Goal: Task Accomplishment & Management: Use online tool/utility

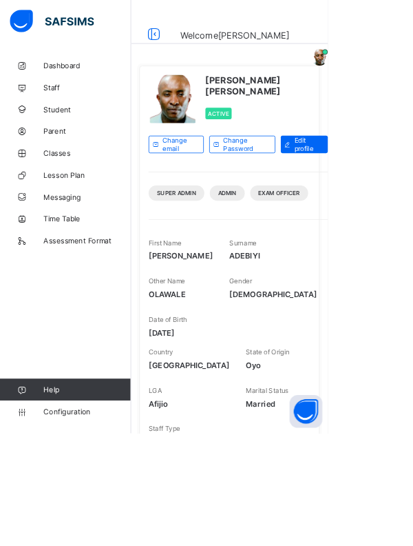
click at [95, 524] on span "Configuration" at bounding box center [110, 518] width 110 height 11
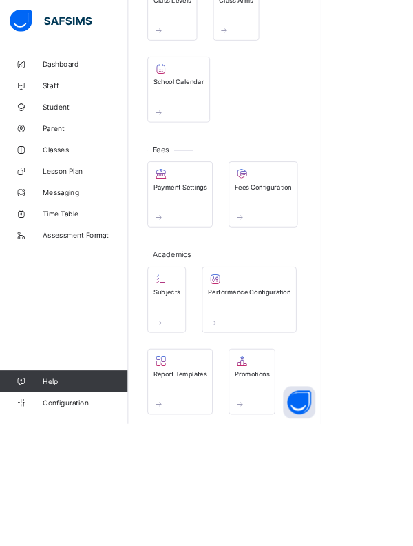
scroll to position [256, 0]
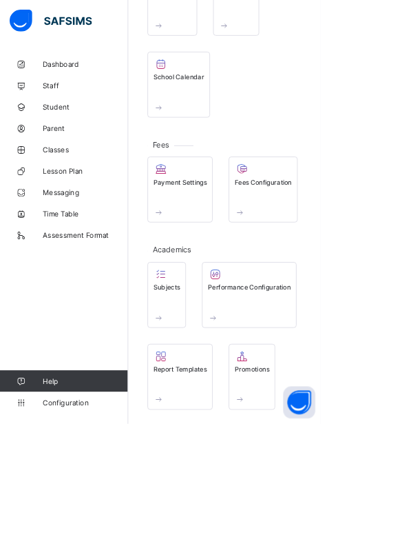
click at [220, 508] on span at bounding box center [232, 514] width 69 height 12
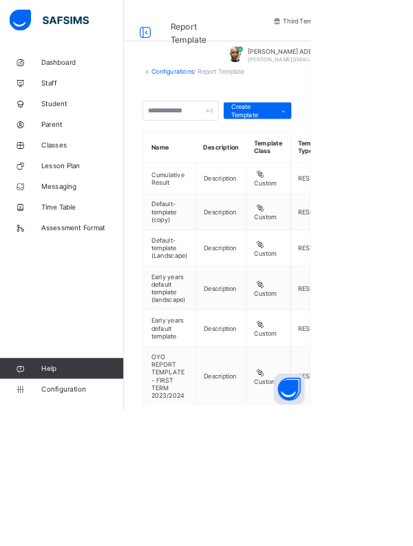
click at [376, 150] on icon at bounding box center [378, 147] width 10 height 9
click at [0, 0] on div "Custom builder" at bounding box center [0, 0] width 0 height 0
click at [79, 524] on span "Configuration" at bounding box center [110, 518] width 110 height 11
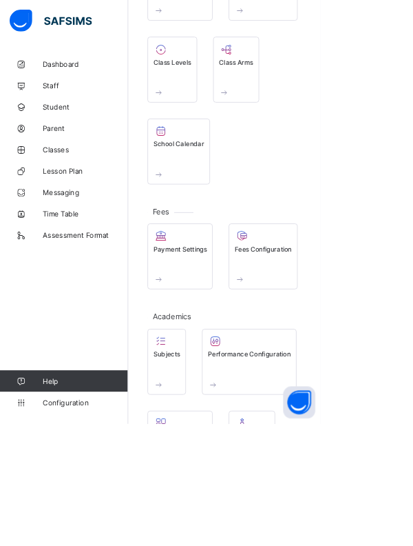
scroll to position [172, 0]
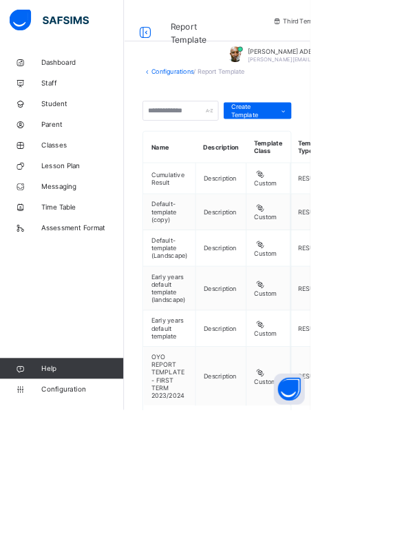
click at [0, 0] on div "Edit Template" at bounding box center [0, 0] width 0 height 0
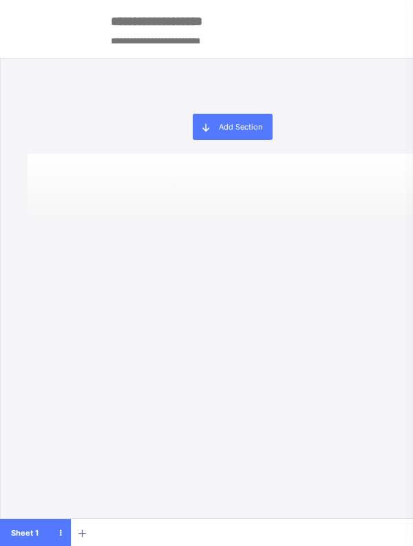
click at [213, 125] on span at bounding box center [206, 127] width 26 height 26
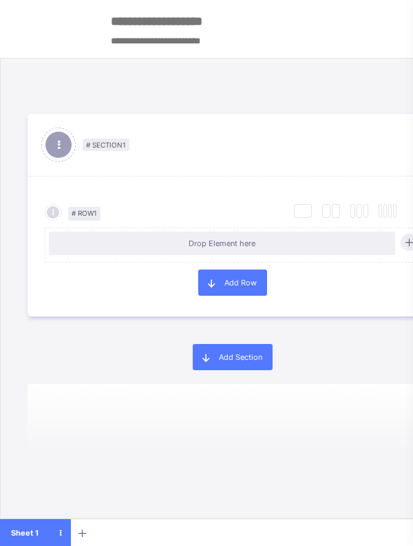
scroll to position [66, 0]
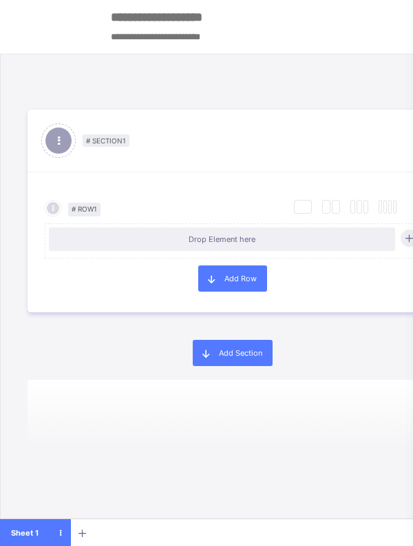
click at [409, 233] on icon at bounding box center [409, 238] width 10 height 10
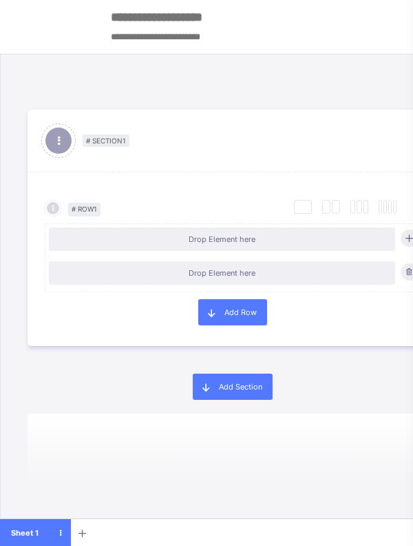
click at [409, 233] on icon at bounding box center [409, 238] width 10 height 10
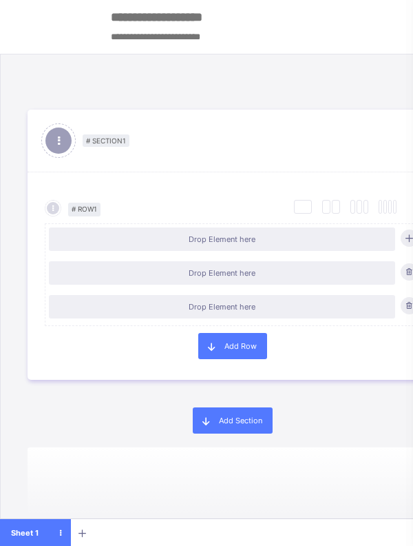
click at [357, 433] on span at bounding box center [233, 440] width 411 height 14
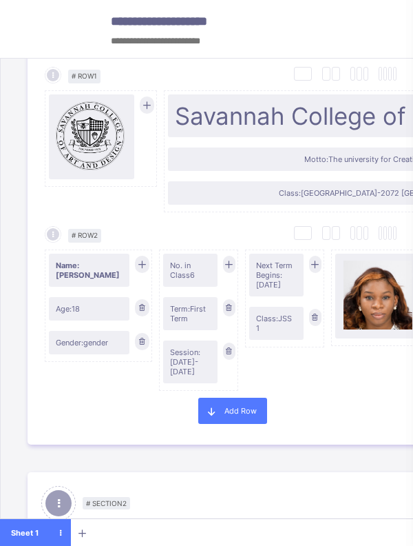
scroll to position [36, 0]
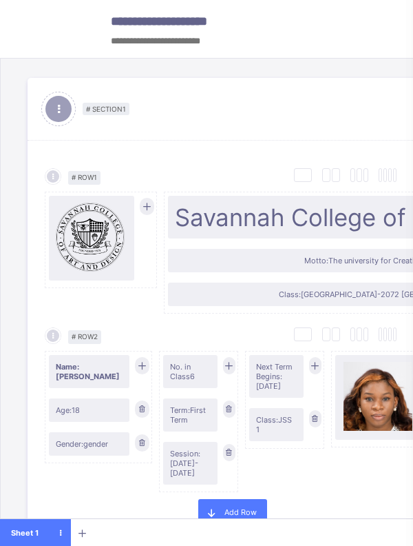
click at [358, 260] on span "Motto: The university for Creative Careers" at bounding box center [378, 261] width 407 height 10
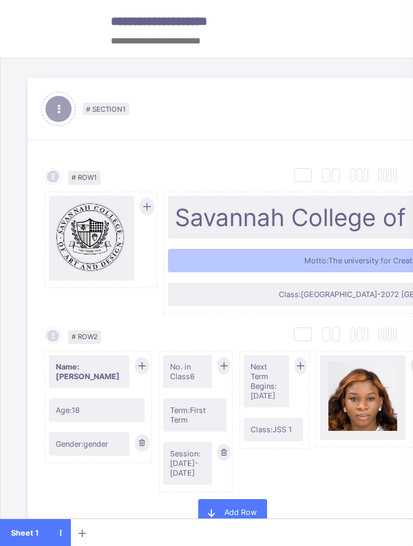
click at [353, 260] on span "Motto: The university for Creative Careers" at bounding box center [378, 261] width 407 height 10
type input "*******"
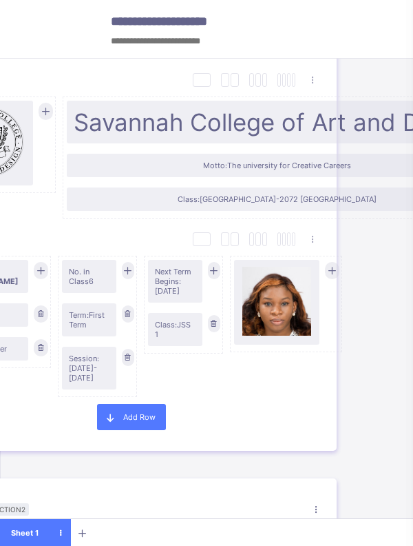
scroll to position [131, 148]
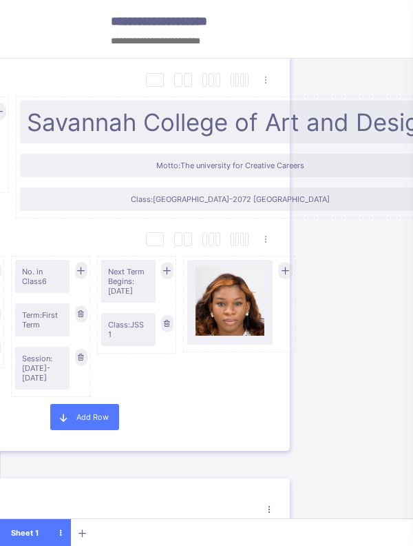
click at [267, 78] on icon at bounding box center [266, 79] width 10 height 10
click at [359, 287] on div "# Section 1 Section Properties Duplicate Section Delete Section Select Column L…" at bounding box center [233, 304] width 466 height 491
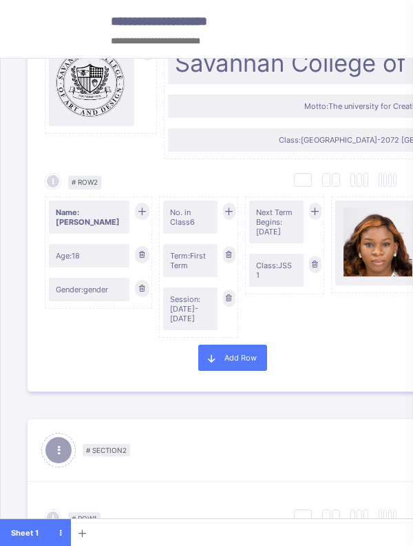
scroll to position [0, 0]
